Goal: Complete application form: Complete application form

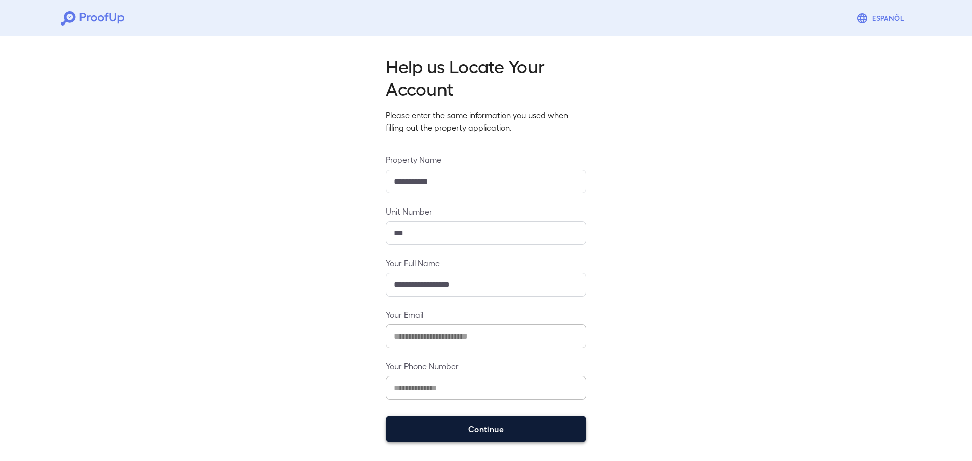
click at [498, 426] on button "Continue" at bounding box center [486, 429] width 201 height 26
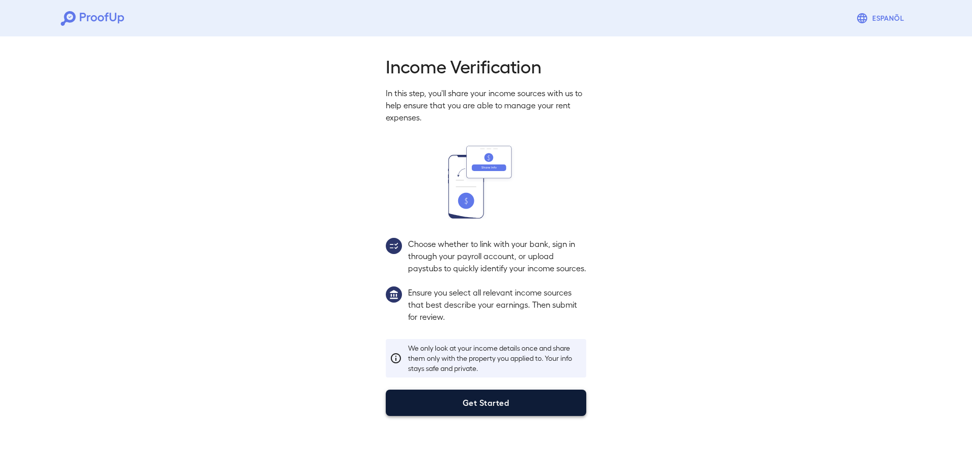
click at [495, 416] on button "Get Started" at bounding box center [486, 403] width 201 height 26
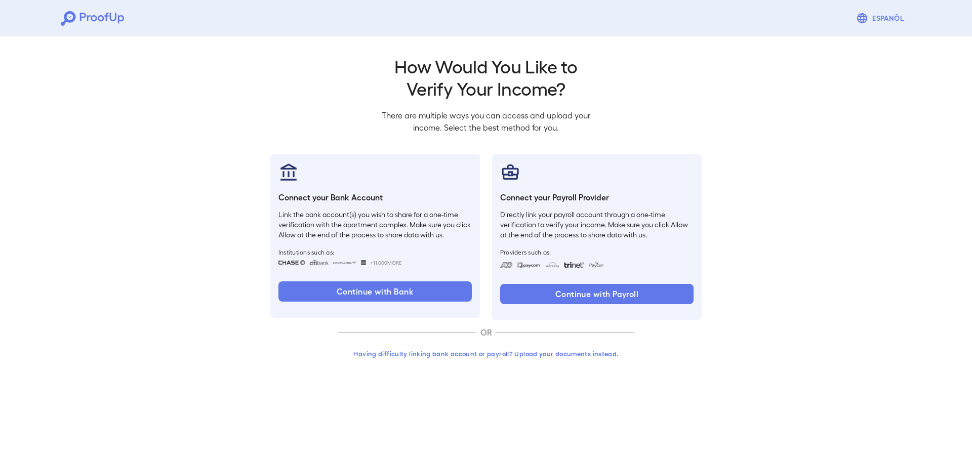
click at [508, 355] on button "Having difficulty linking bank account or payroll? Upload your documents instea…" at bounding box center [486, 354] width 296 height 18
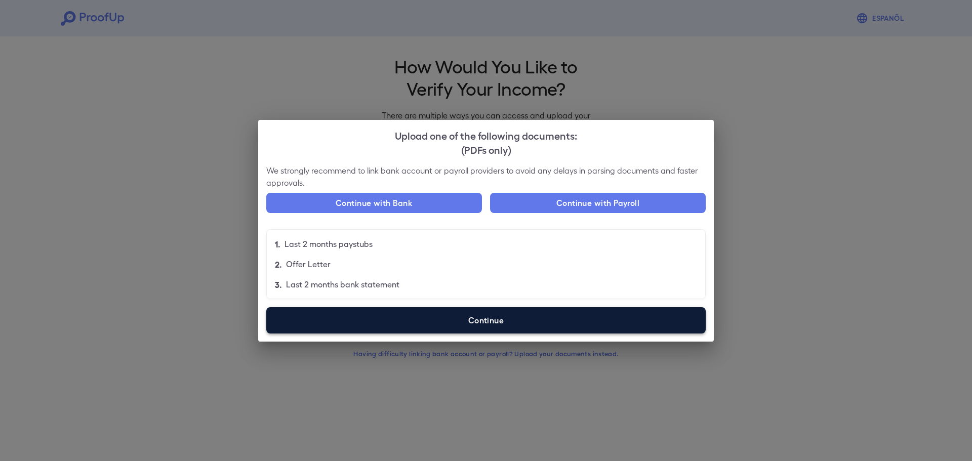
click at [492, 326] on label "Continue" at bounding box center [486, 320] width 440 height 26
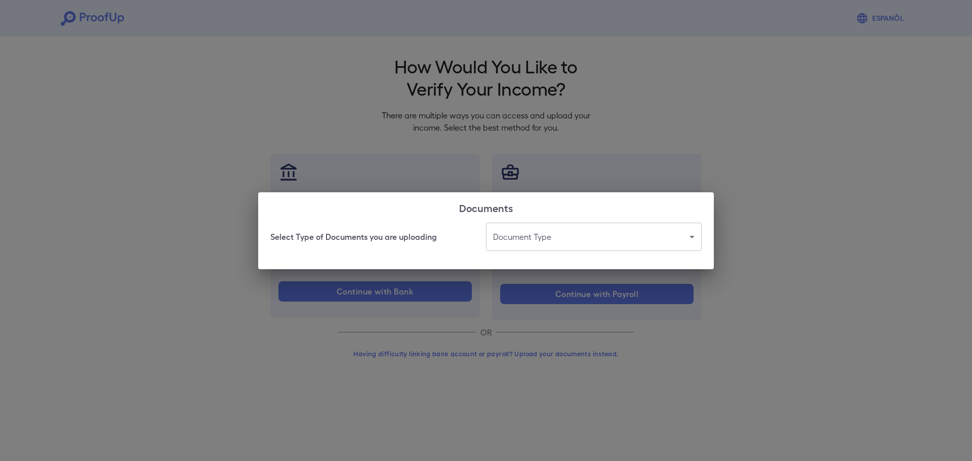
click at [530, 225] on body "Espanõl Go back How Would You Like to Verify Your Income? There are multiple wa…" at bounding box center [486, 193] width 972 height 387
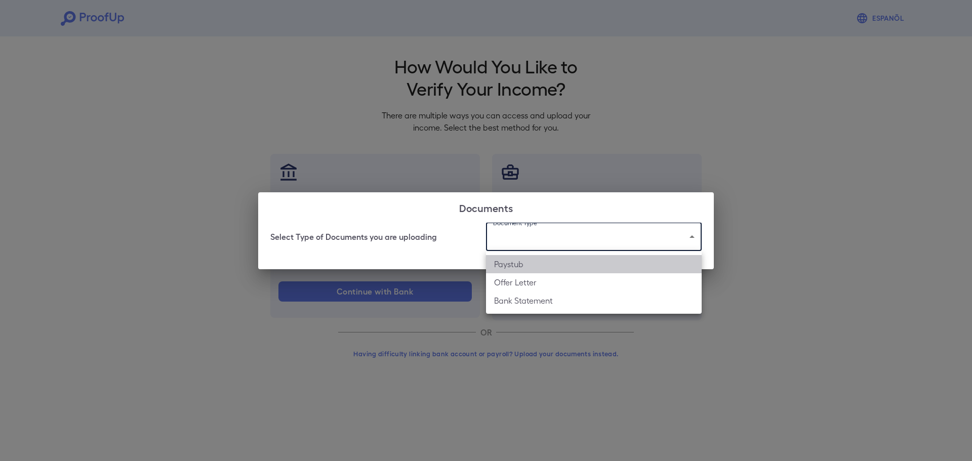
click at [517, 265] on li "Paystub" at bounding box center [594, 264] width 216 height 18
type input "*******"
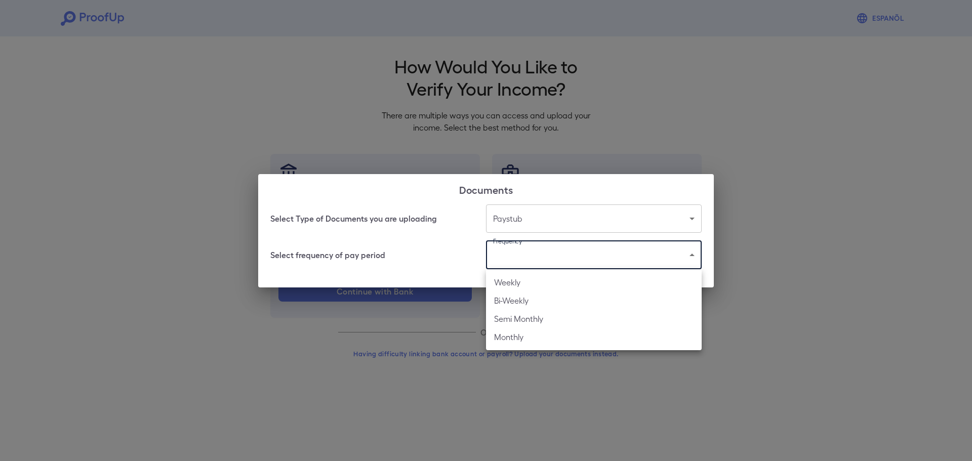
click at [516, 254] on body "Espanõl Go back How Would You Like to Verify Your Income? There are multiple wa…" at bounding box center [486, 193] width 972 height 387
click at [520, 301] on li "Bi-Weekly" at bounding box center [594, 301] width 216 height 18
type input "*********"
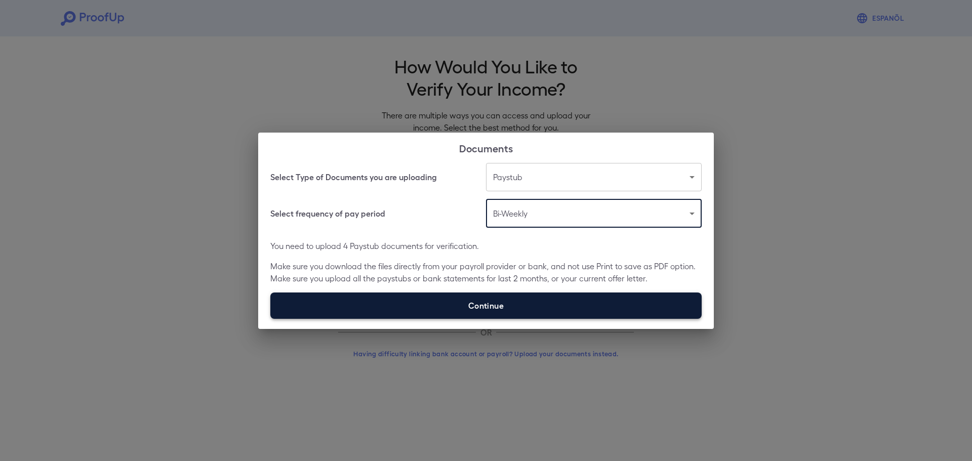
click at [482, 312] on label "Continue" at bounding box center [485, 306] width 431 height 26
click at [271, 319] on input "Continue" at bounding box center [270, 319] width 1 height 1
type input "**********"
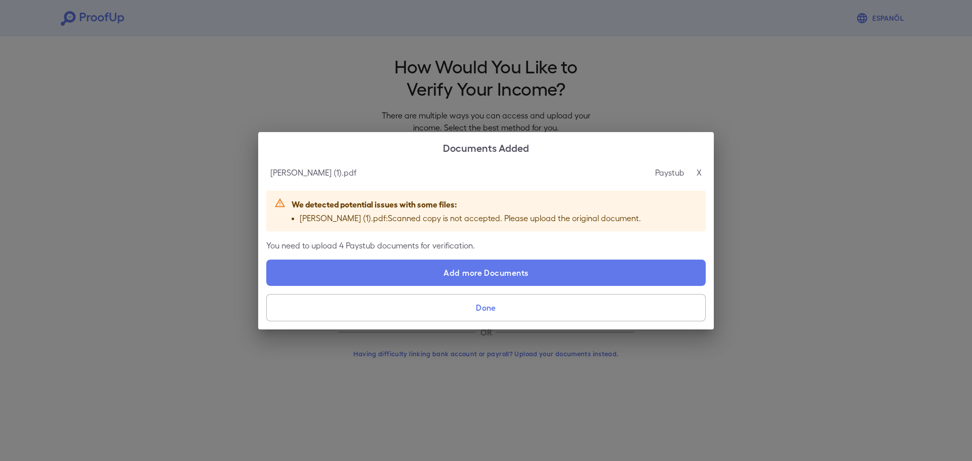
click at [491, 307] on button "Done" at bounding box center [486, 307] width 440 height 27
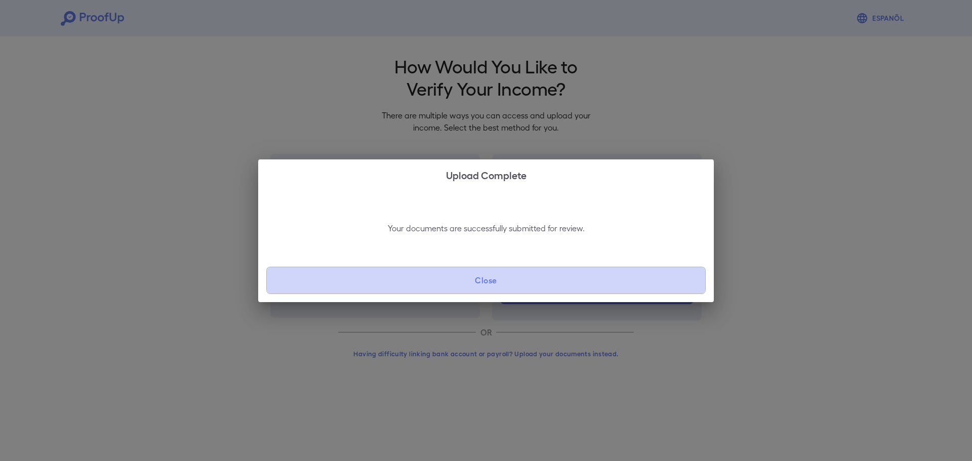
click at [506, 275] on button "Close" at bounding box center [486, 280] width 440 height 27
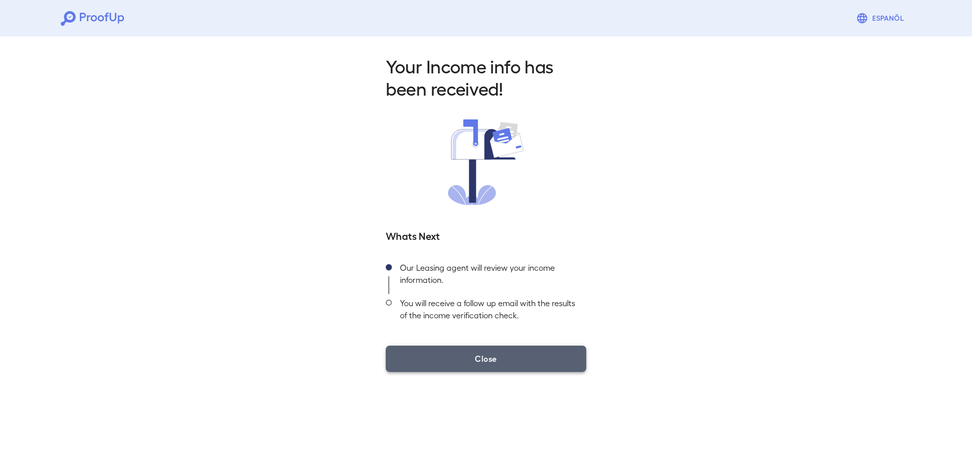
click at [500, 356] on button "Close" at bounding box center [486, 359] width 201 height 26
